Goal: Browse casually

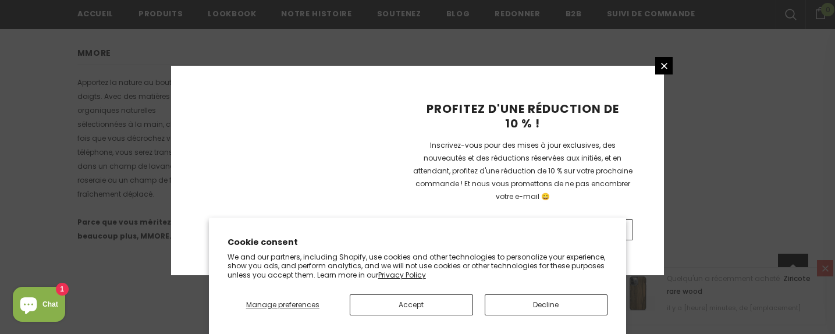
scroll to position [887, 0]
